Goal: Information Seeking & Learning: Understand process/instructions

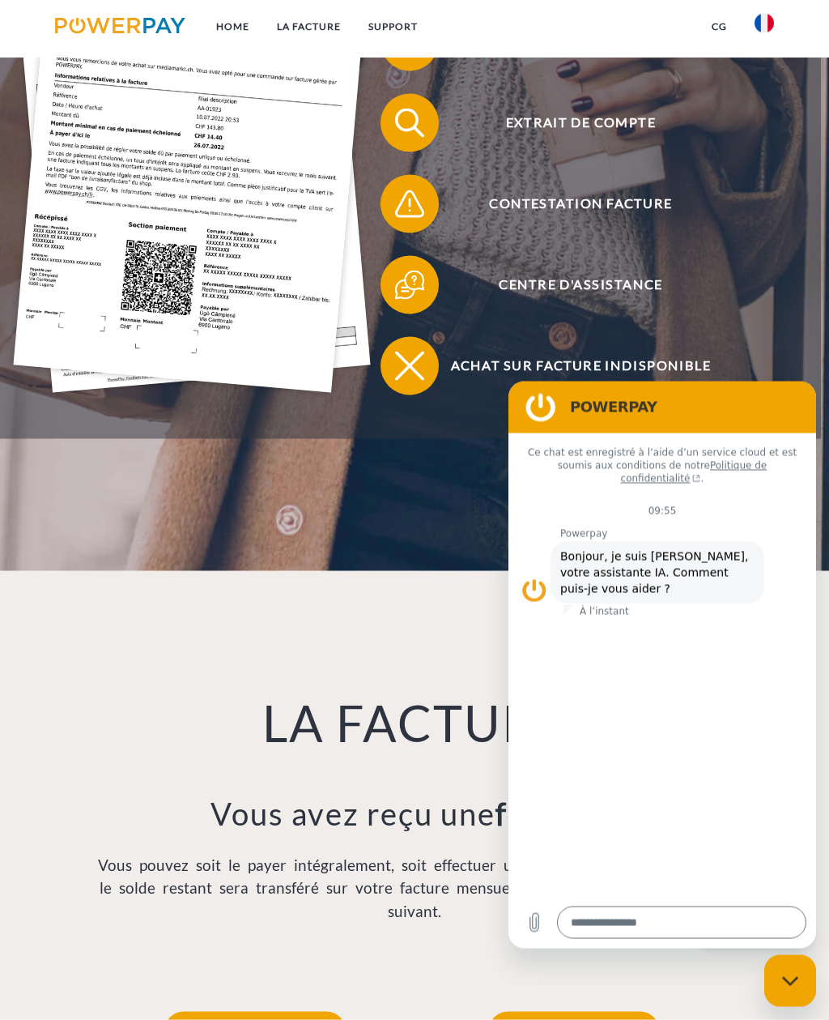
scroll to position [454, 0]
click at [786, 985] on icon "Fermer la fenêtre de messagerie" at bounding box center [790, 981] width 17 height 11
type textarea "*"
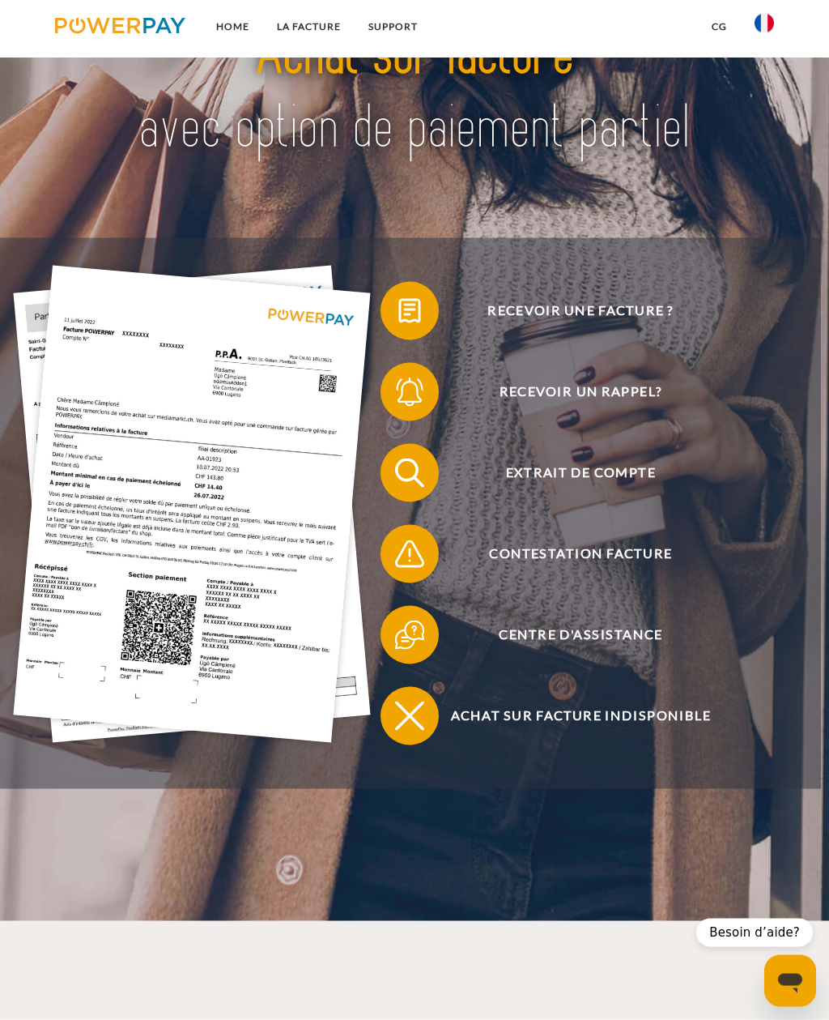
scroll to position [104, 0]
click at [631, 303] on span "Recevoir une facture ?" at bounding box center [581, 310] width 357 height 58
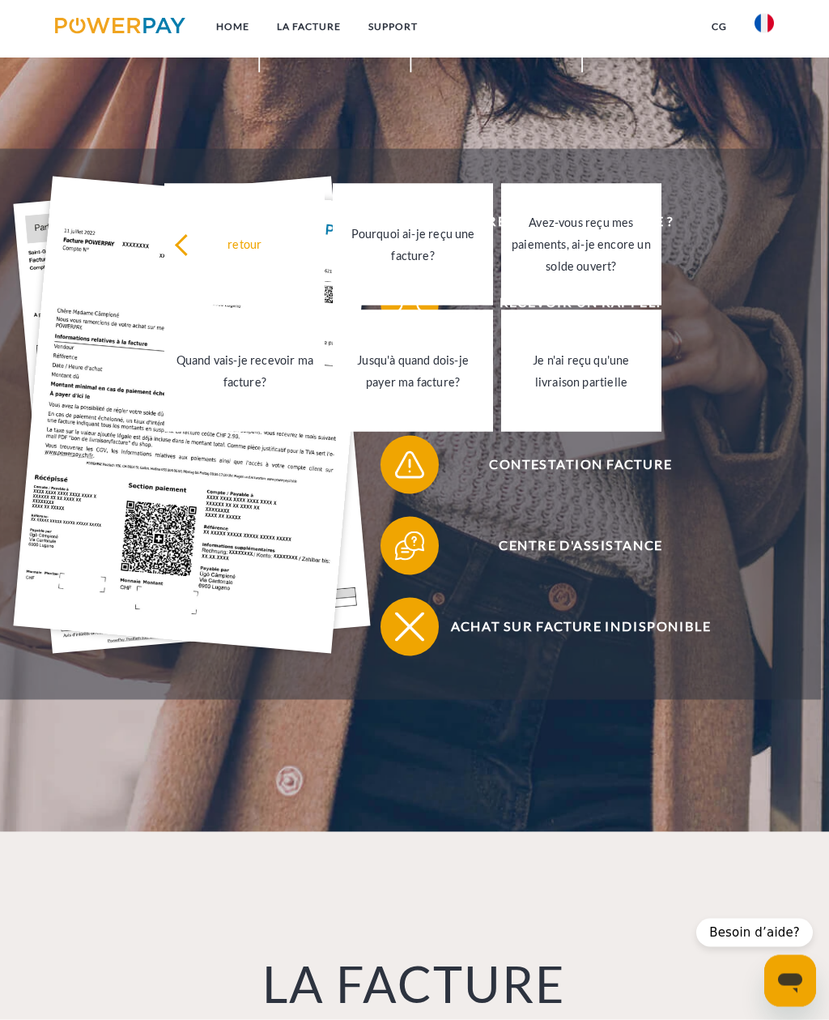
scroll to position [194, 0]
click at [745, 143] on div at bounding box center [414, 2] width 663 height 291
click at [722, 197] on link "Recevoir une facture ?" at bounding box center [570, 221] width 421 height 65
click at [742, 130] on div at bounding box center [414, 2] width 663 height 291
click at [187, 254] on icon at bounding box center [186, 244] width 22 height 22
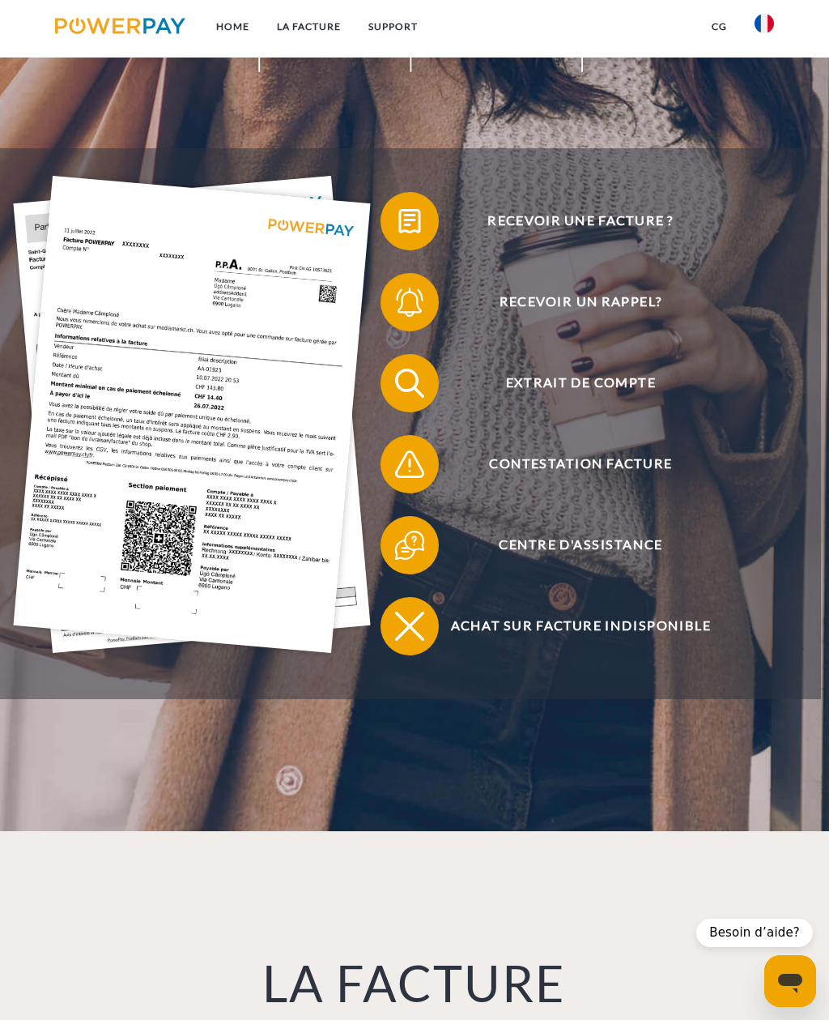
click at [635, 398] on span "Extrait de compte" at bounding box center [581, 383] width 357 height 58
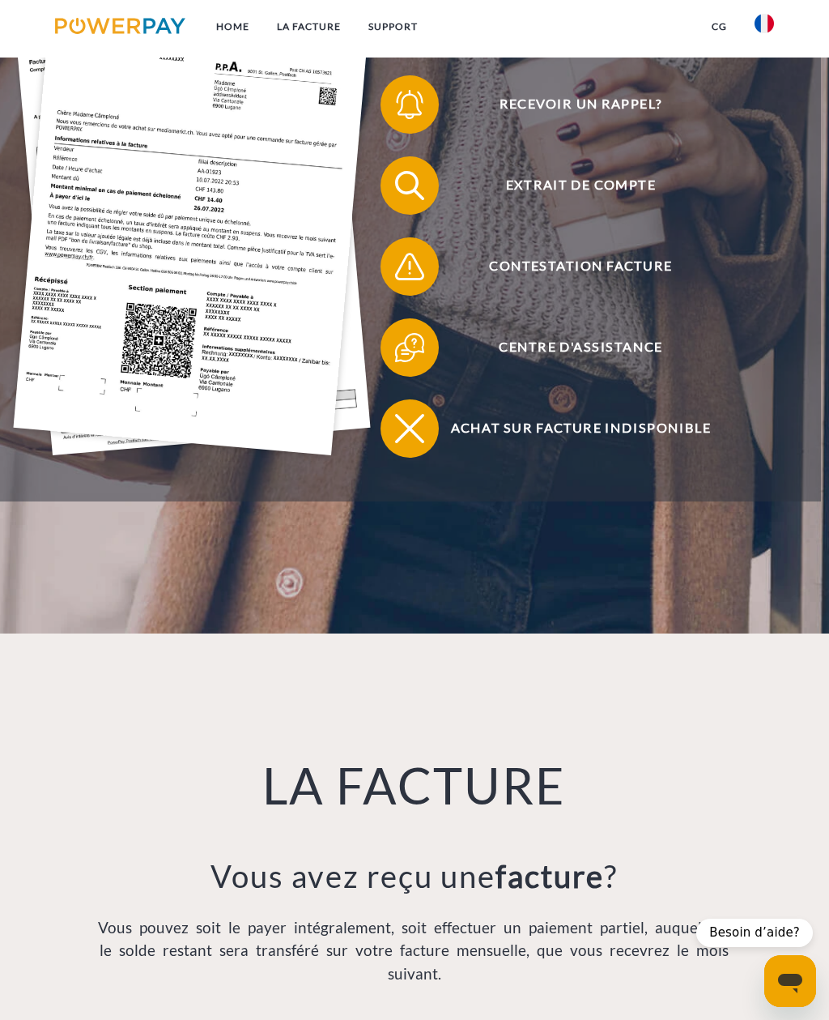
scroll to position [397, 0]
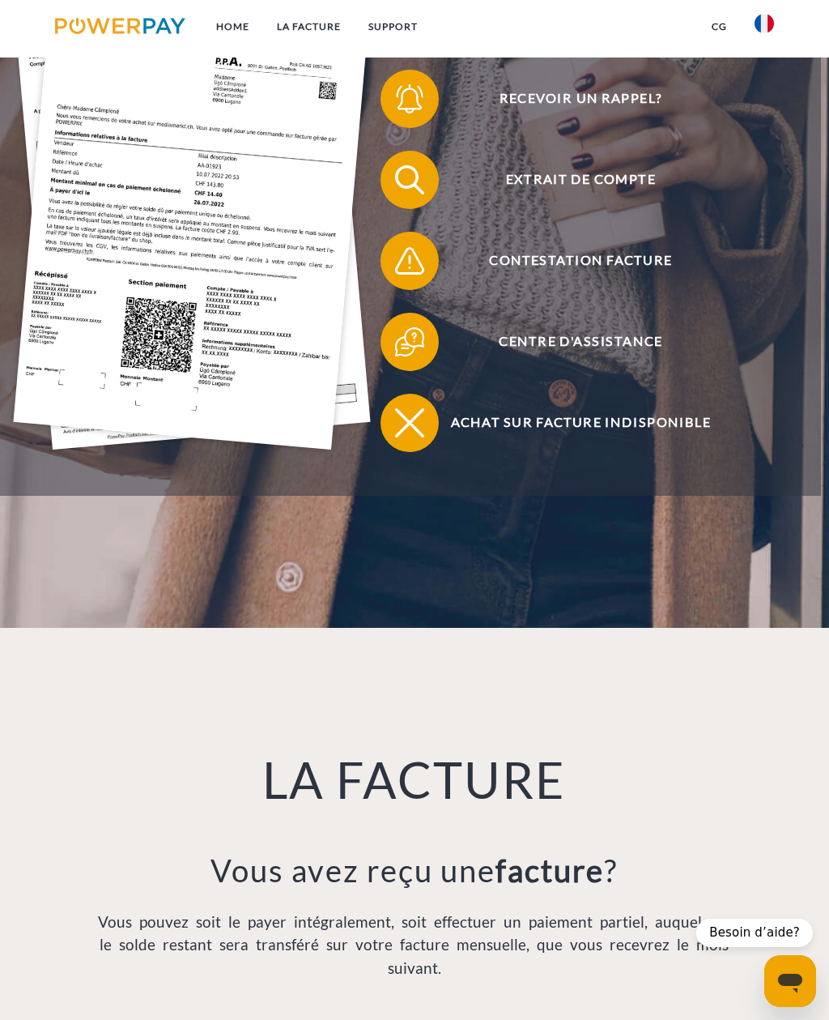
click at [629, 356] on span "Centre d'assistance" at bounding box center [581, 342] width 357 height 58
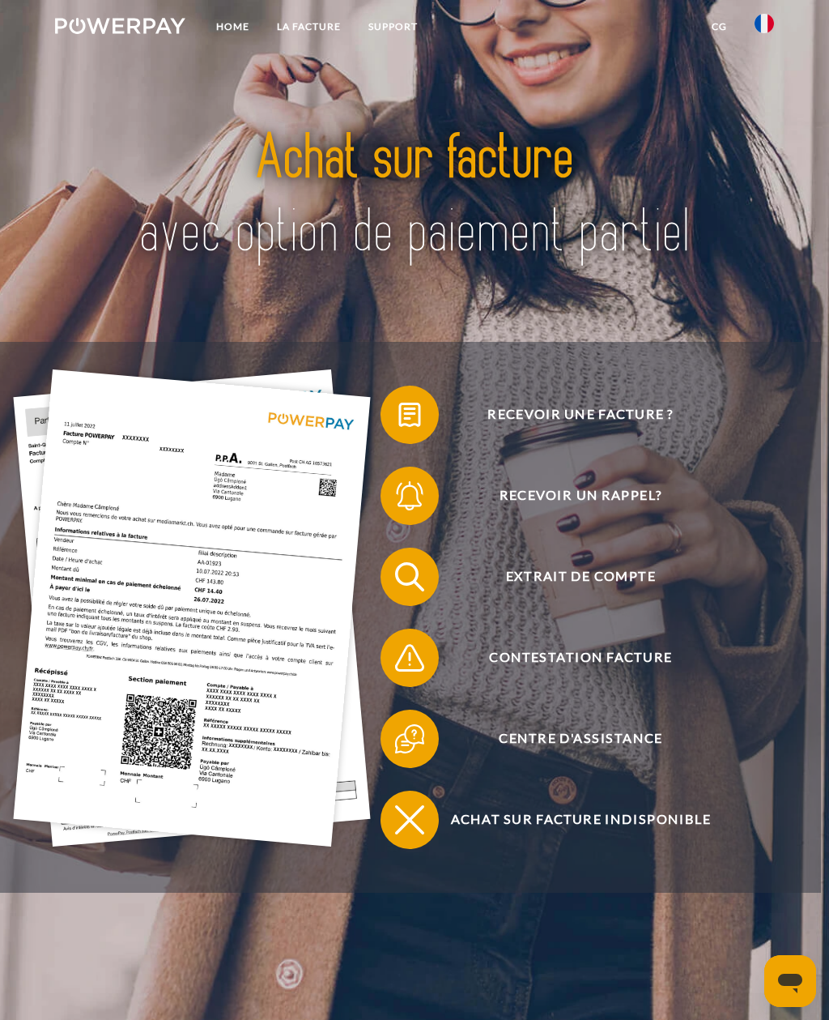
click at [499, 437] on span "Recevoir une facture ?" at bounding box center [581, 415] width 357 height 58
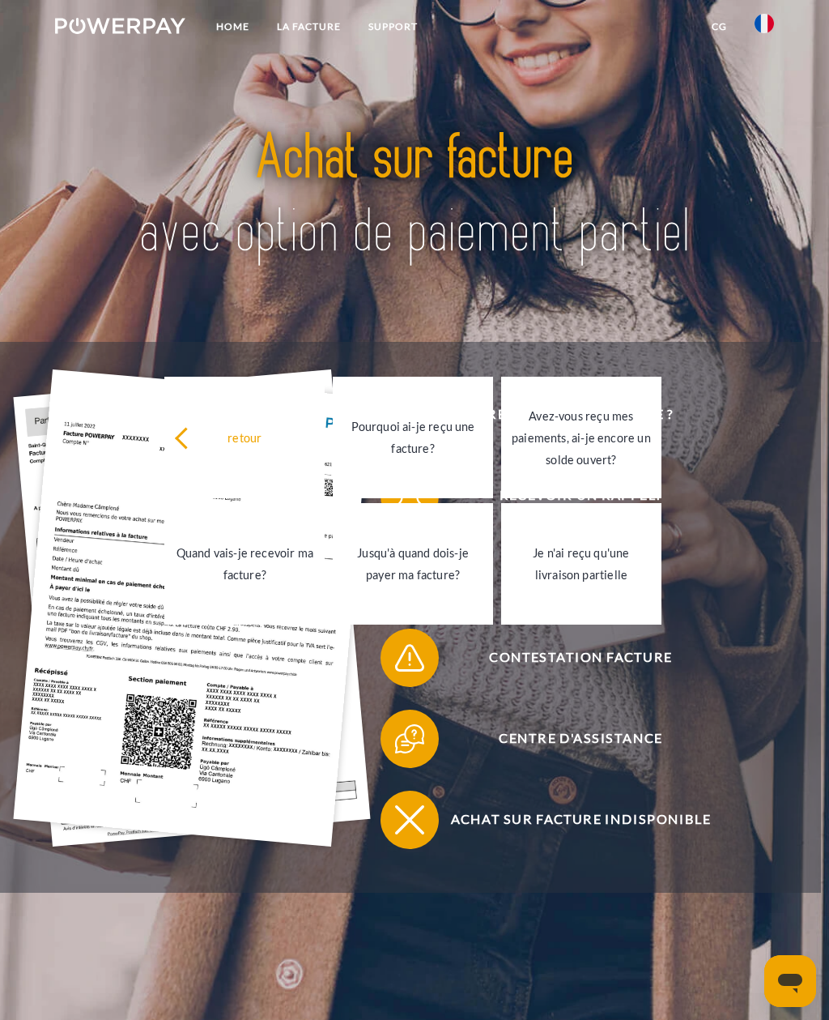
click at [242, 421] on link "retour" at bounding box center [244, 437] width 160 height 121
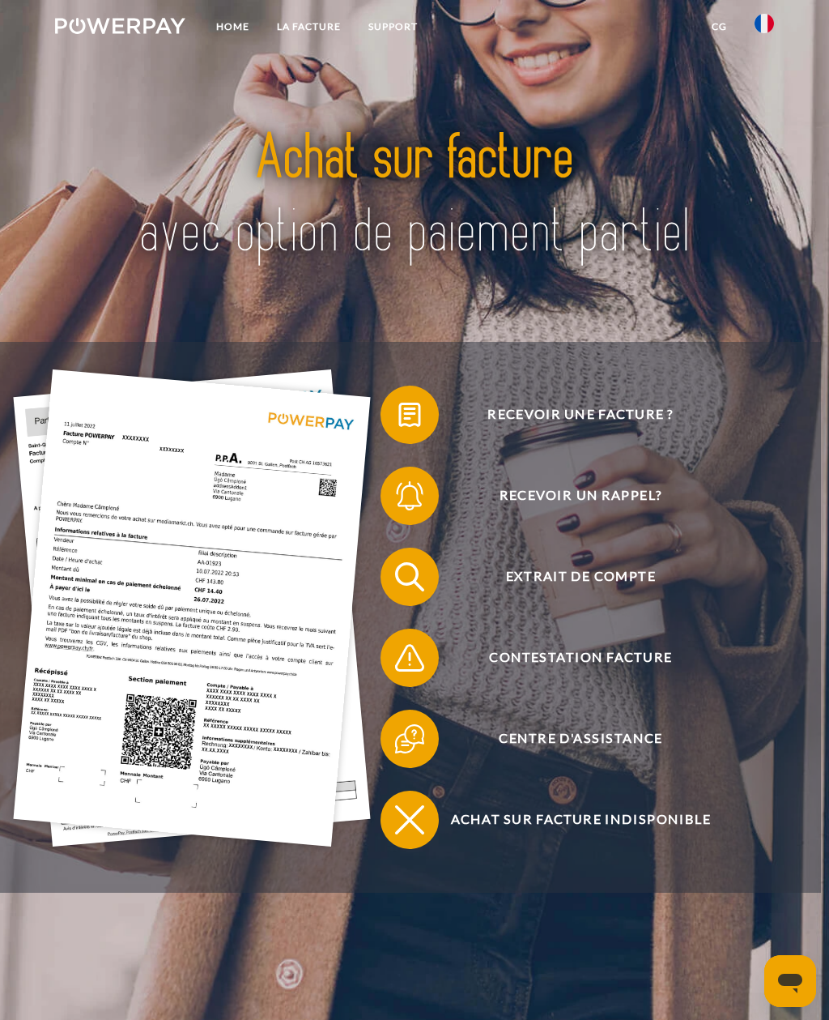
click at [426, 748] on img at bounding box center [410, 738] width 36 height 36
click at [316, 28] on link "LA FACTURE" at bounding box center [309, 26] width 92 height 29
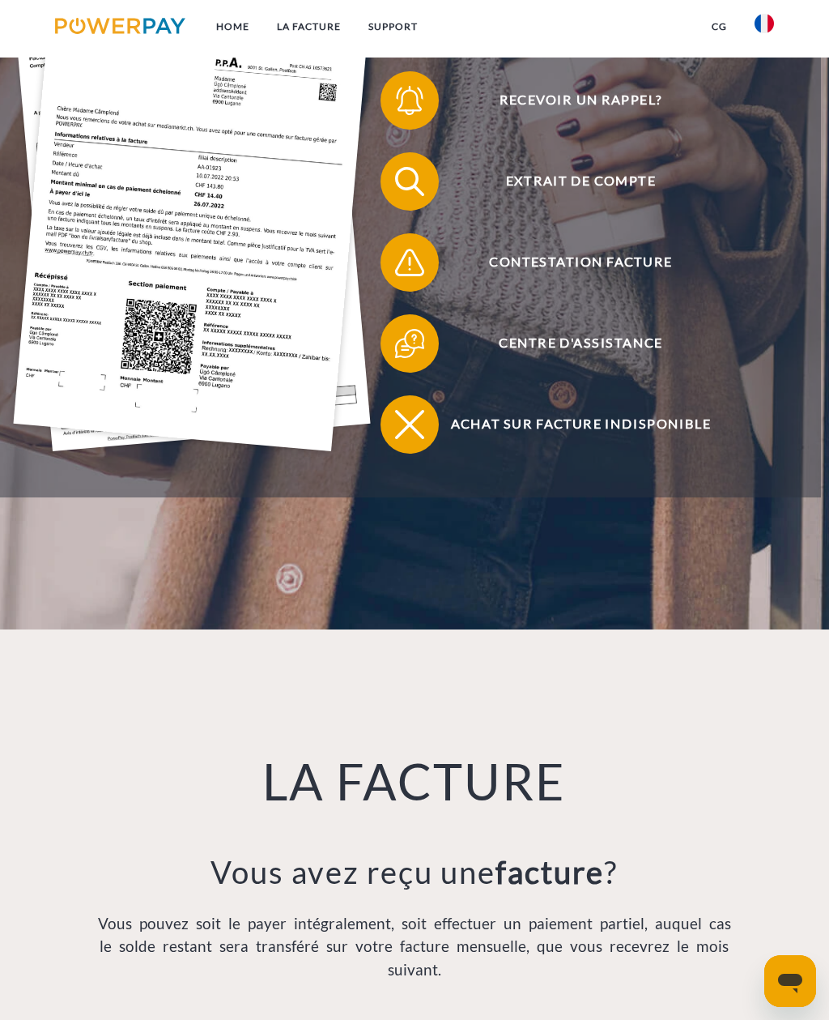
scroll to position [1034, 0]
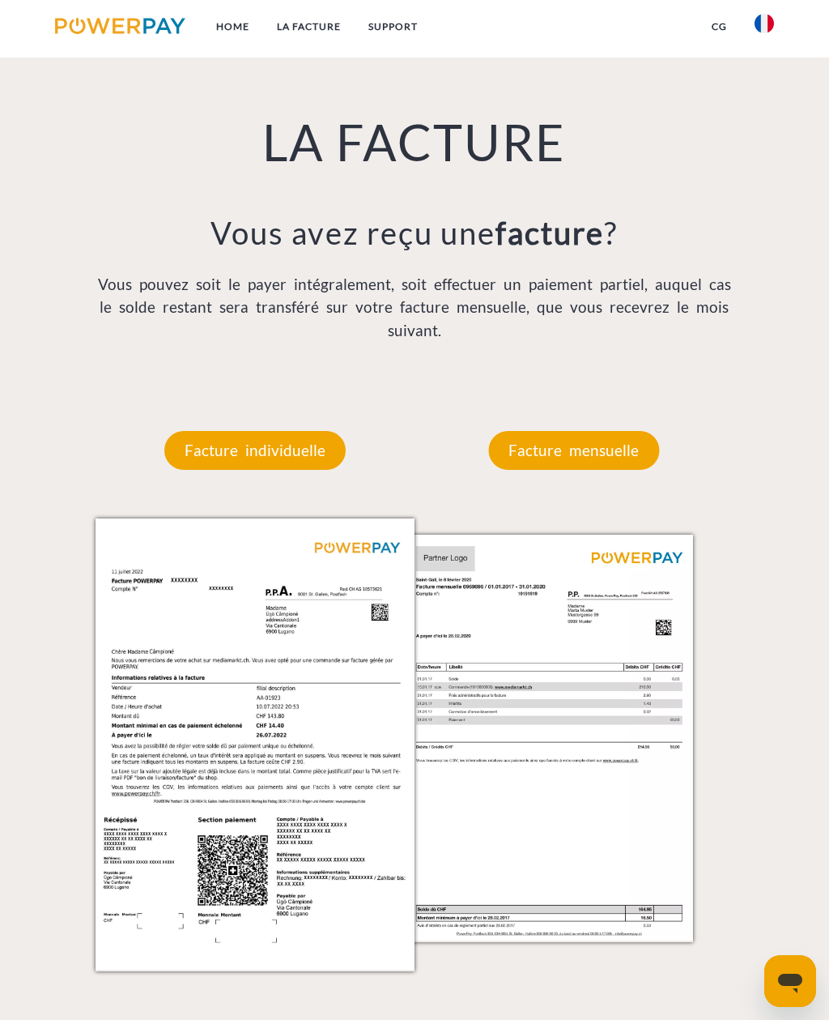
click at [619, 454] on p "Facture mensuelle" at bounding box center [573, 450] width 171 height 39
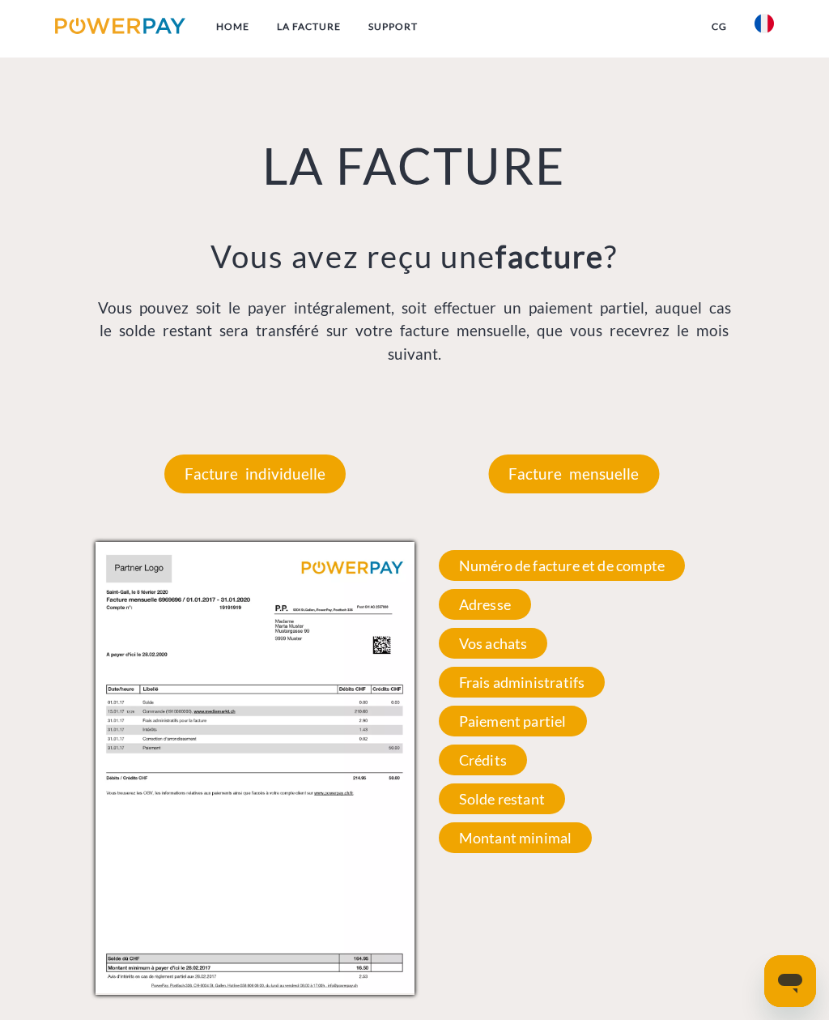
scroll to position [1010, 0]
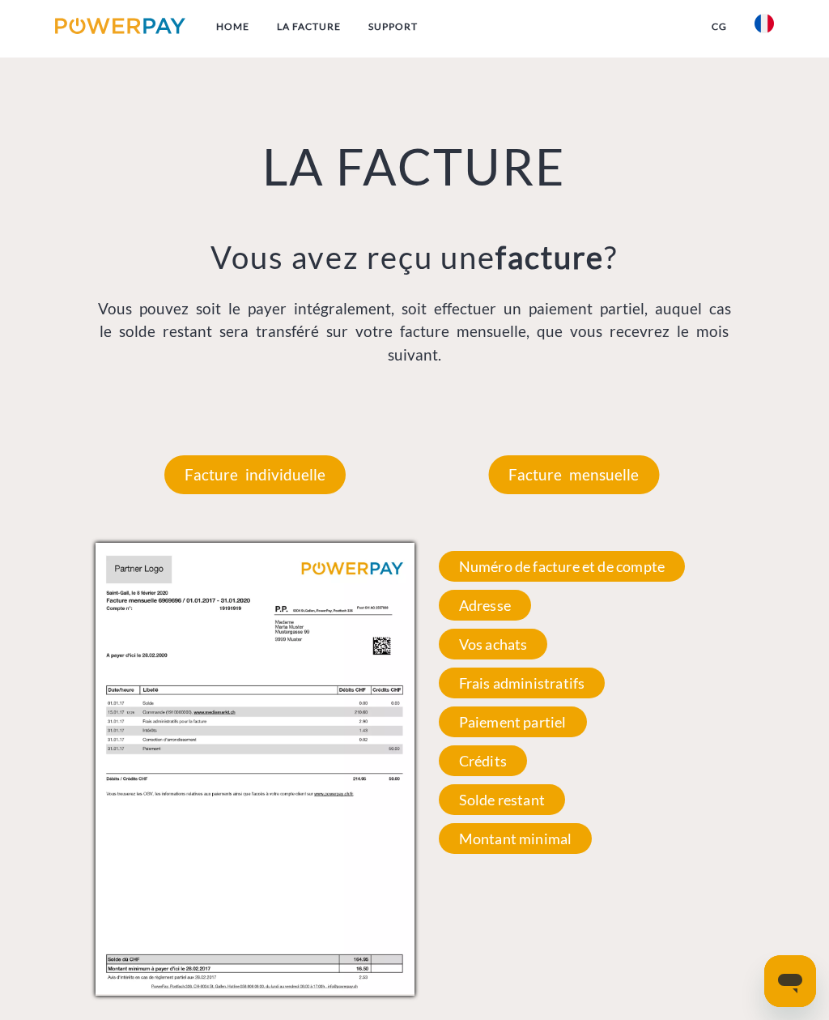
click at [531, 654] on span "Vos achats" at bounding box center [493, 644] width 109 height 31
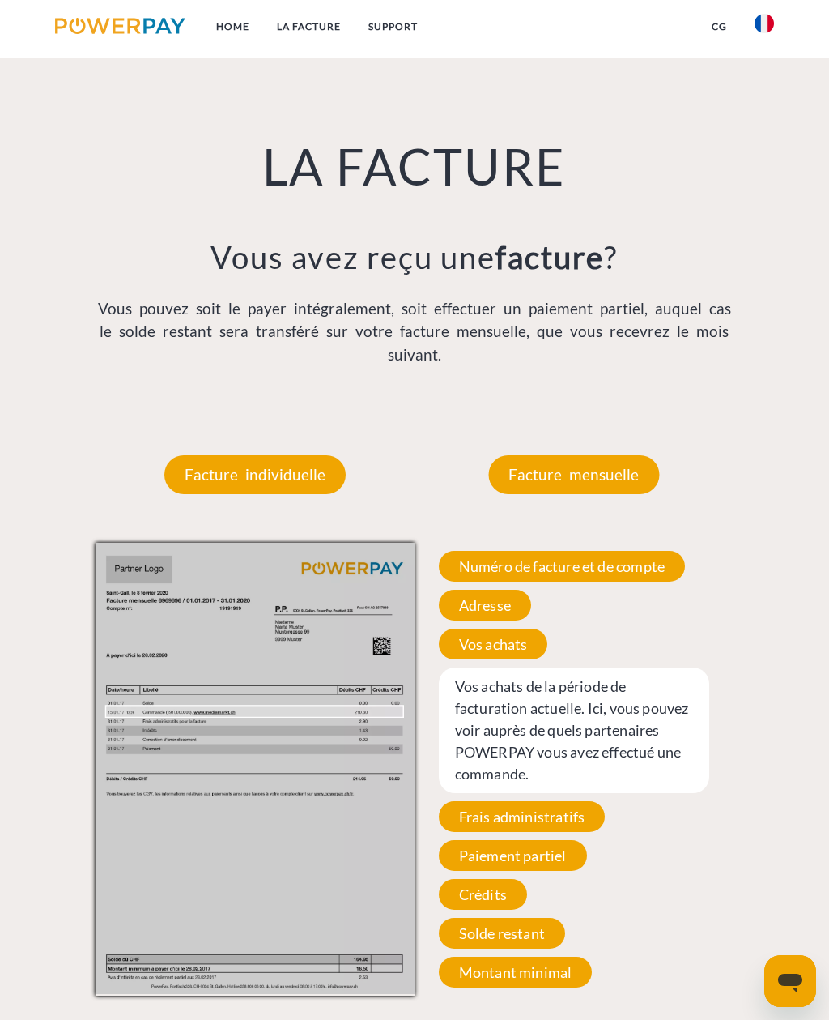
click at [582, 829] on span "Frais administratifs" at bounding box center [522, 816] width 167 height 31
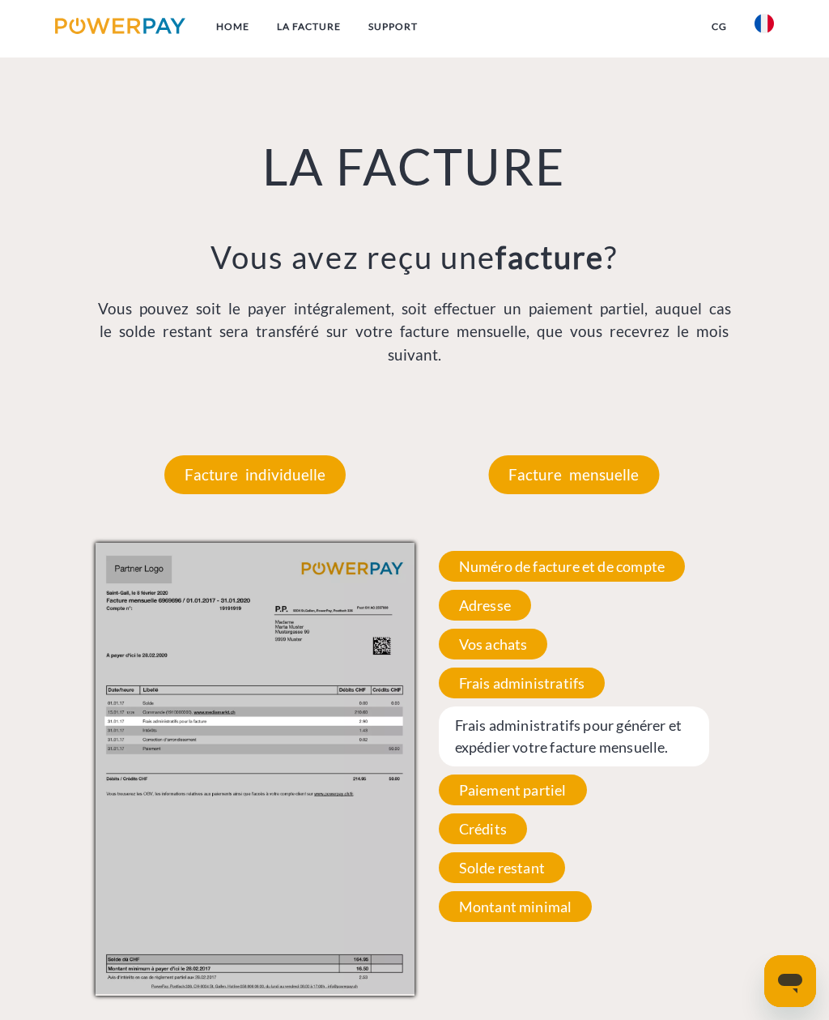
click at [571, 805] on span "Paiement partiel" at bounding box center [513, 789] width 148 height 31
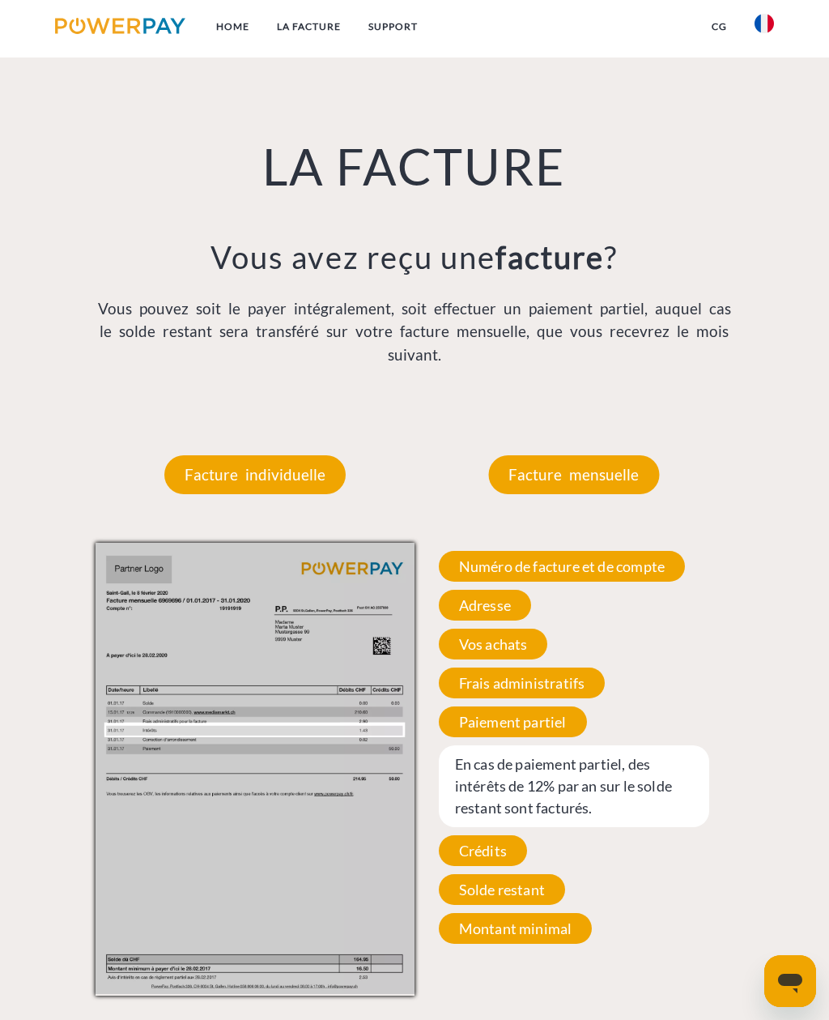
click at [514, 863] on span "Crédits" at bounding box center [483, 850] width 88 height 31
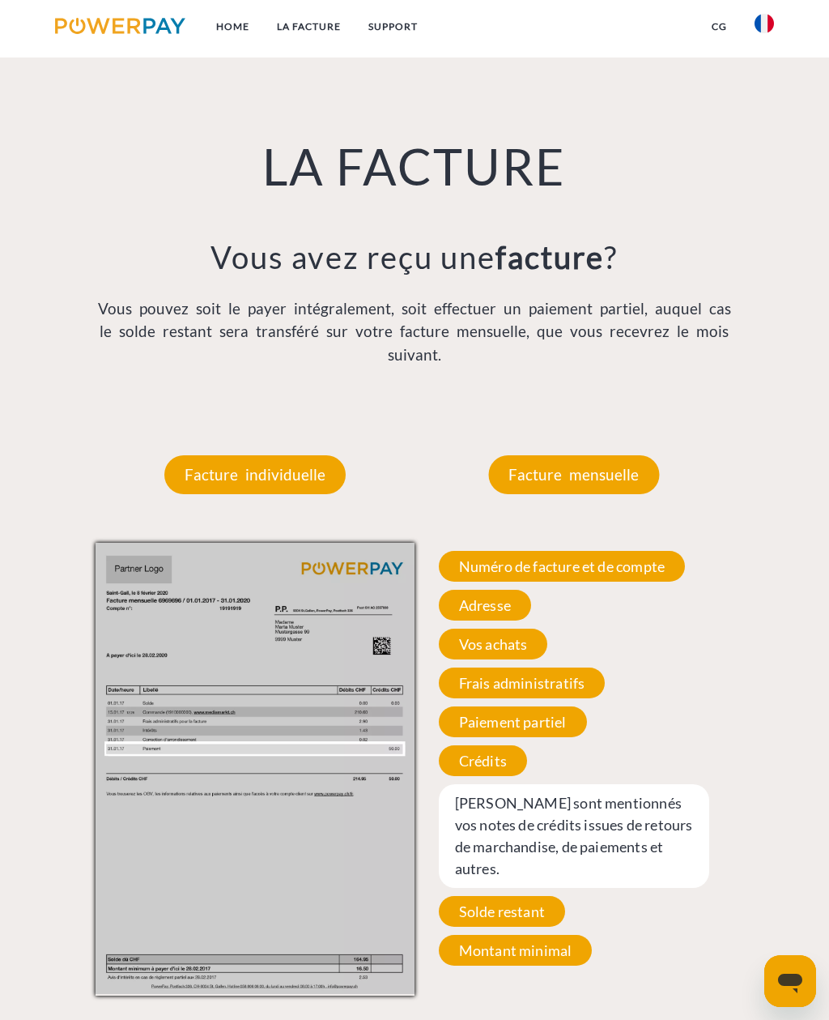
click at [547, 902] on span "Solde restant" at bounding box center [502, 911] width 126 height 31
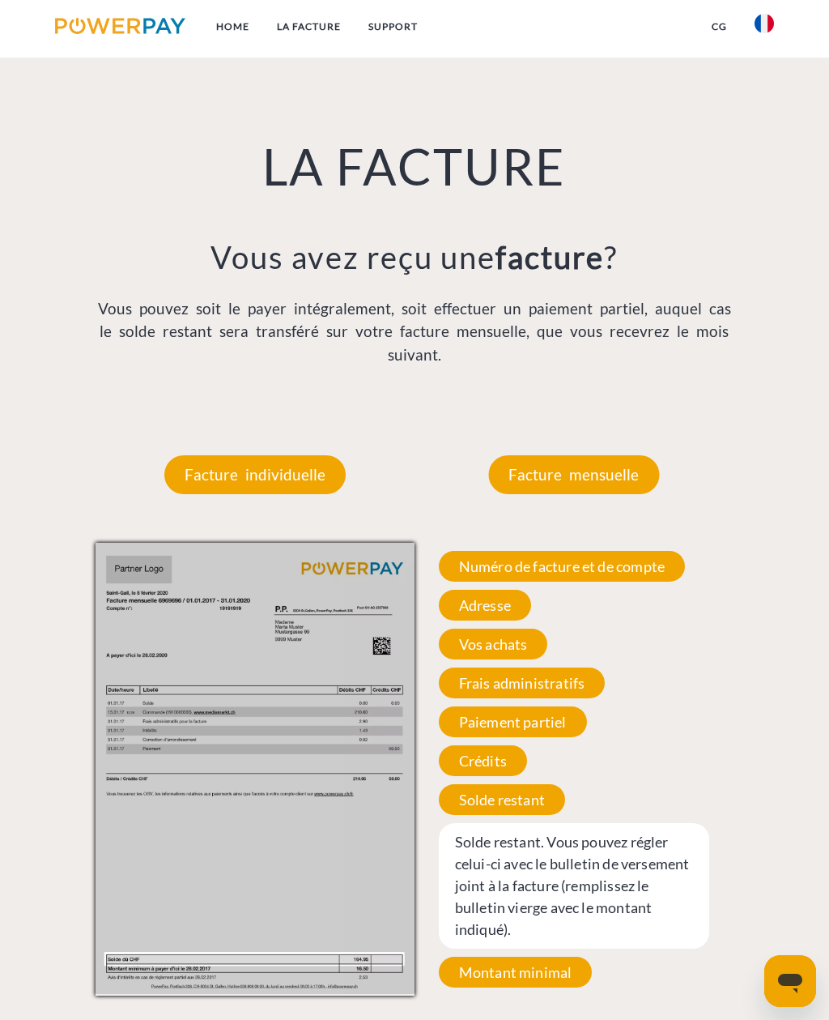
click at [576, 965] on span "Montant minimal" at bounding box center [516, 972] width 154 height 31
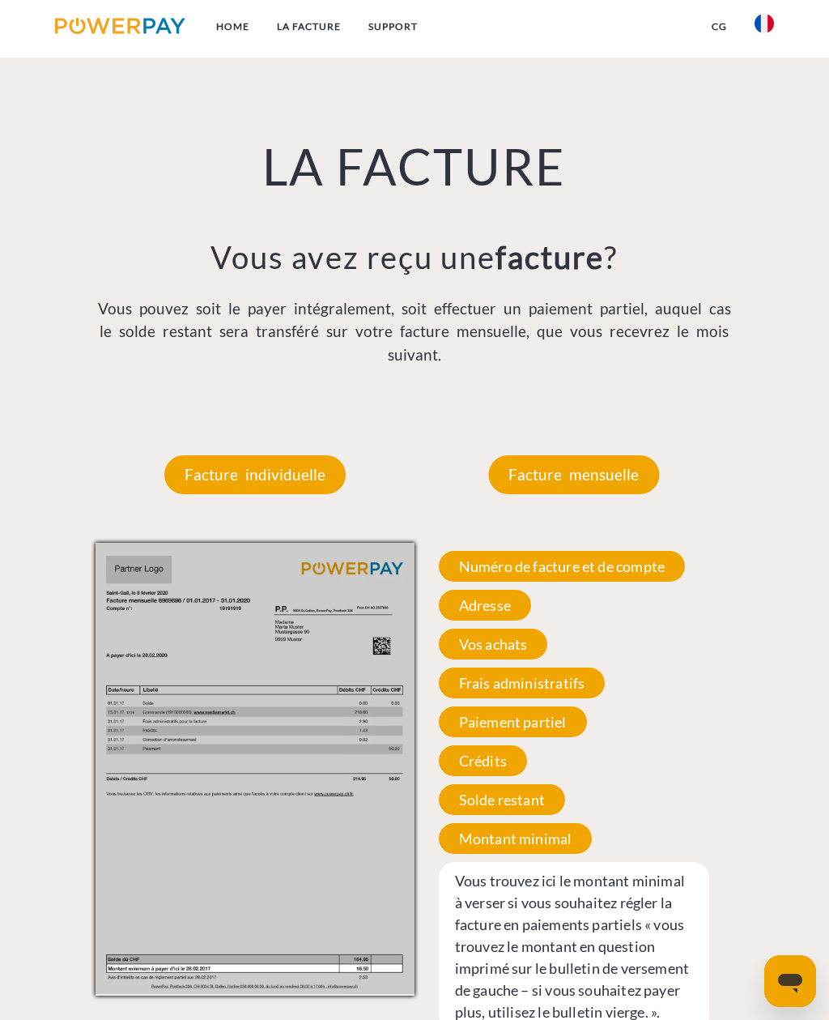
click at [667, 573] on span "Numéro de facture et de compte" at bounding box center [562, 566] width 246 height 31
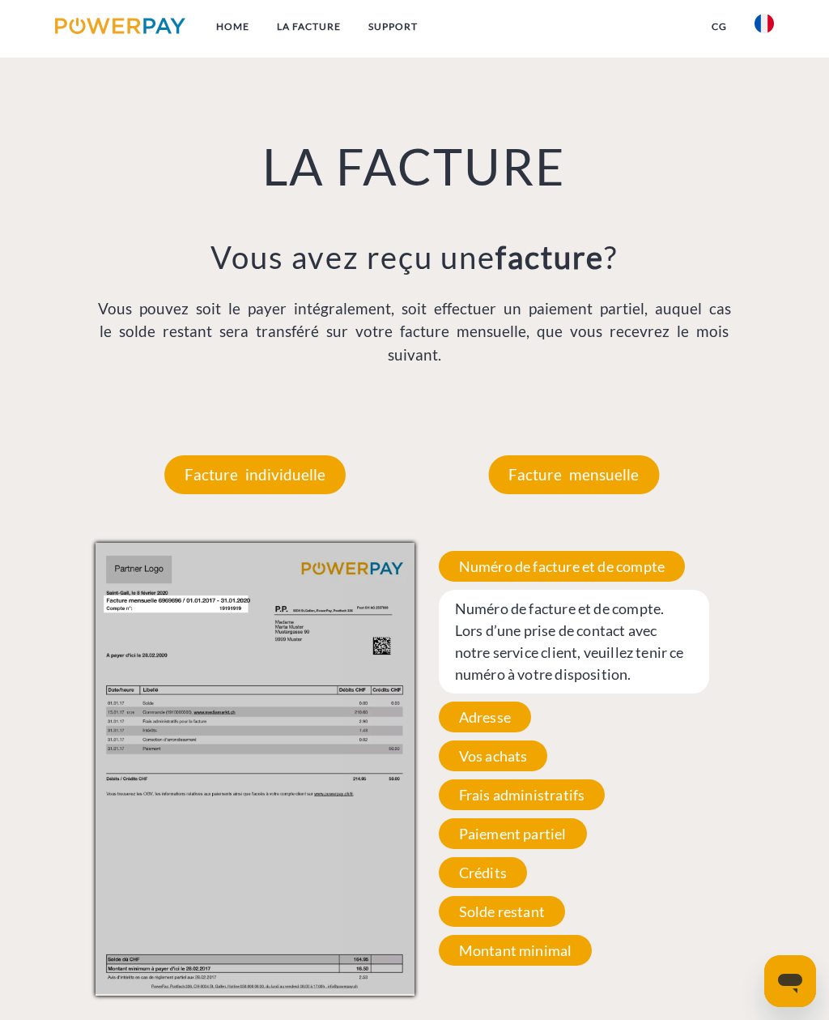
click at [612, 481] on p "Facture mensuelle" at bounding box center [573, 474] width 171 height 39
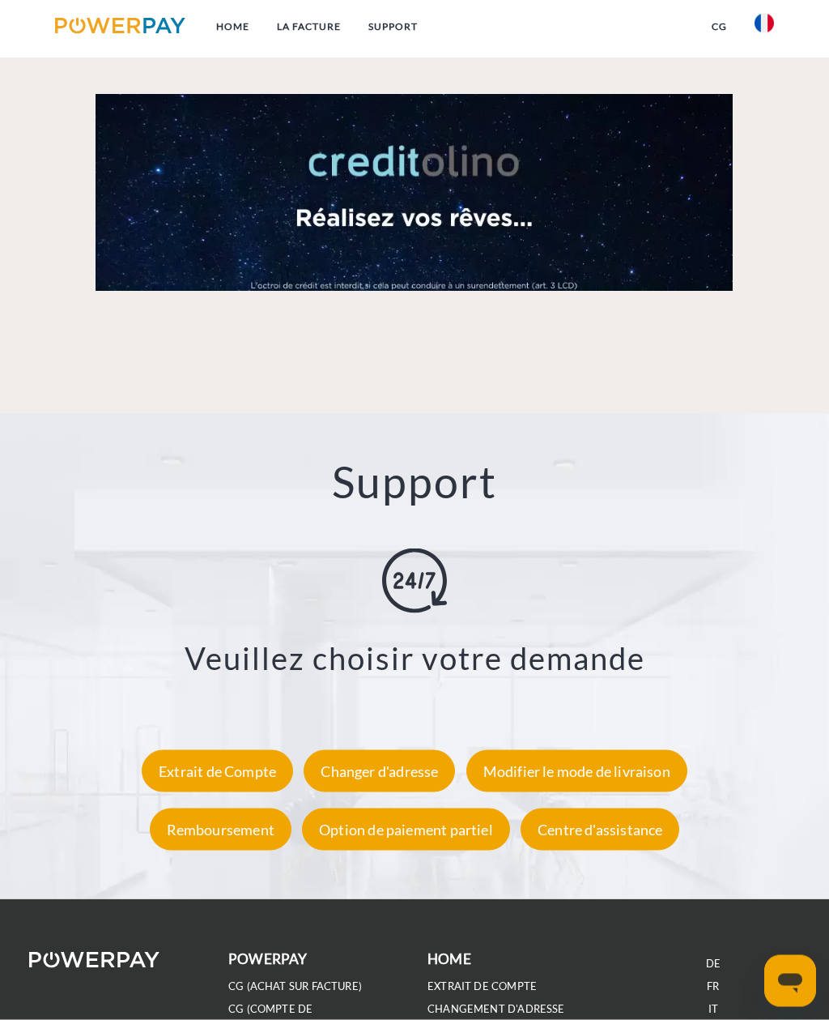
scroll to position [2033, 0]
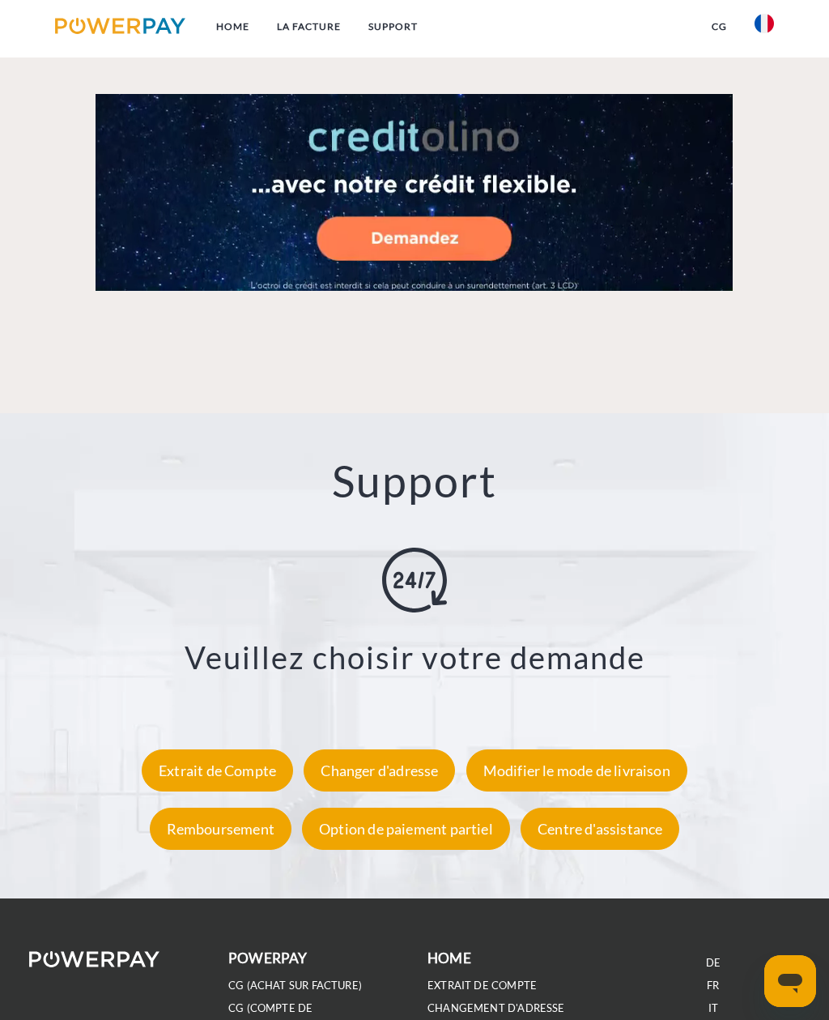
click at [644, 780] on div "Modifier le mode de livraison" at bounding box center [577, 770] width 221 height 42
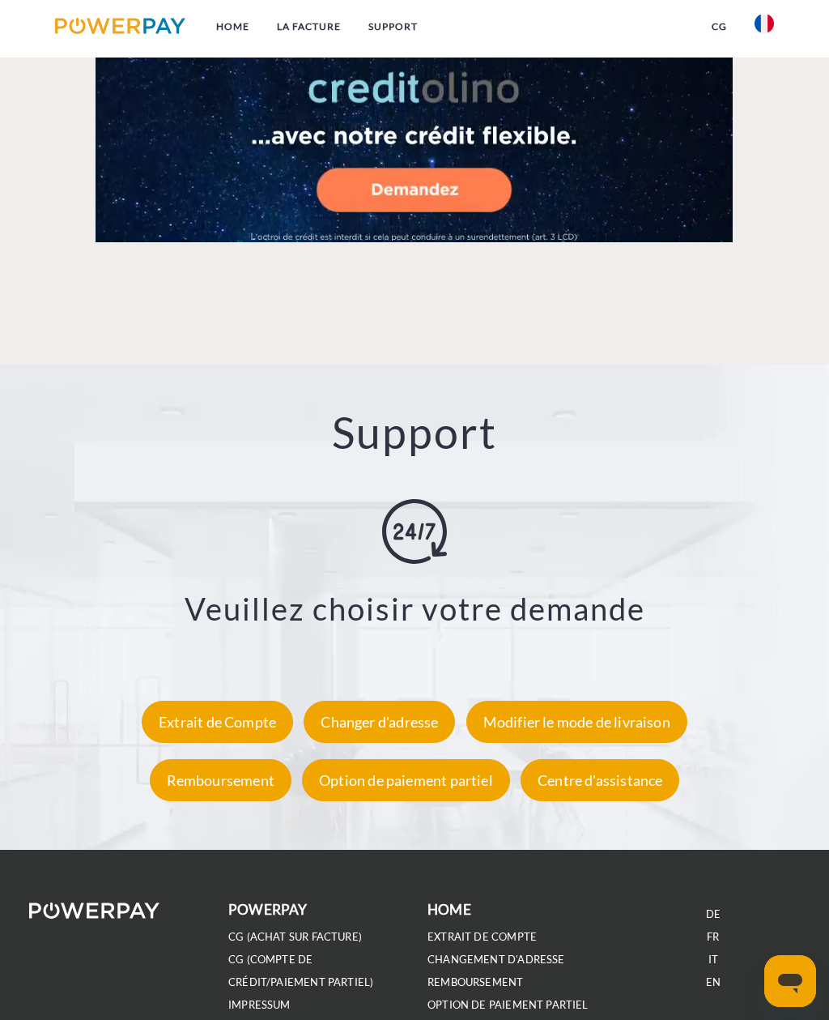
scroll to position [2085, 0]
